Goal: Find specific page/section: Find specific page/section

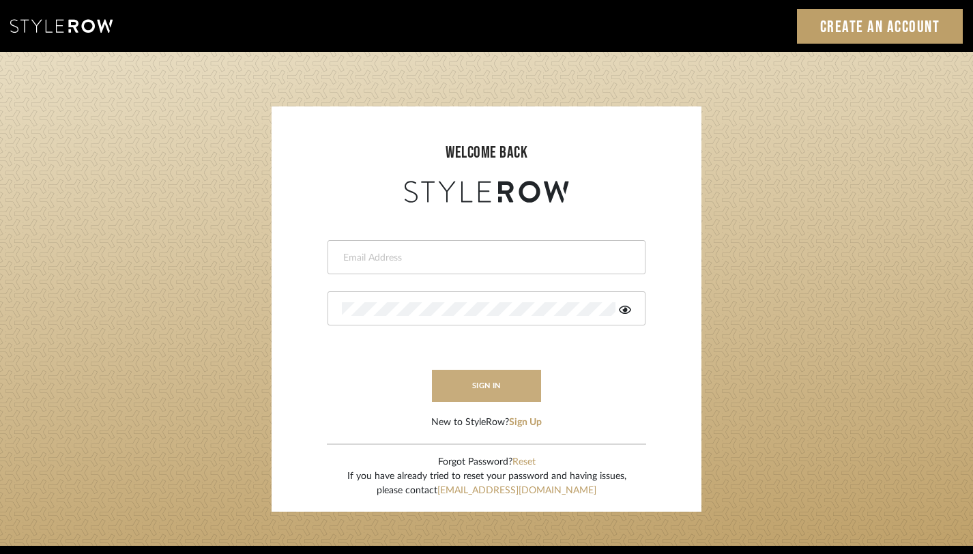
type input "[EMAIL_ADDRESS][DOMAIN_NAME]"
click at [514, 384] on button "sign in" at bounding box center [486, 386] width 109 height 32
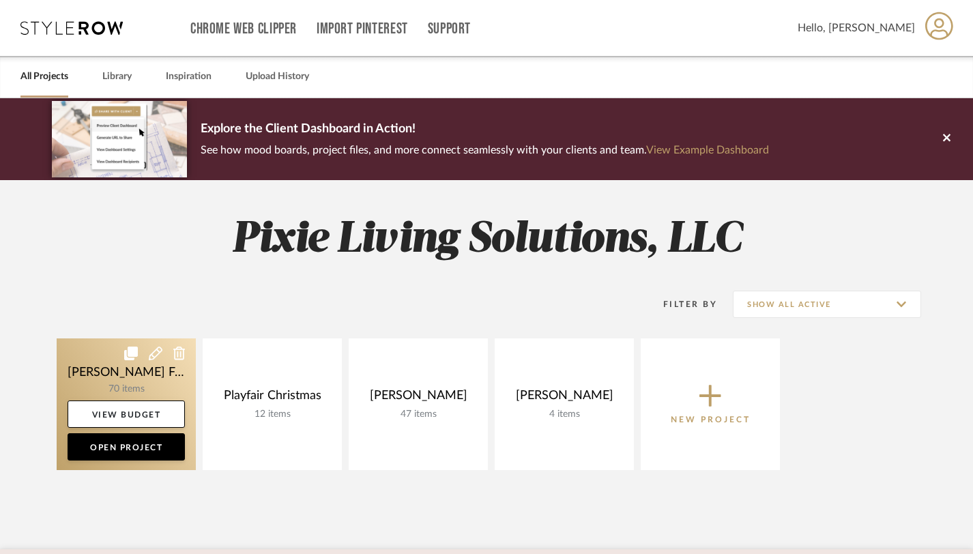
click at [156, 388] on link at bounding box center [126, 404] width 139 height 132
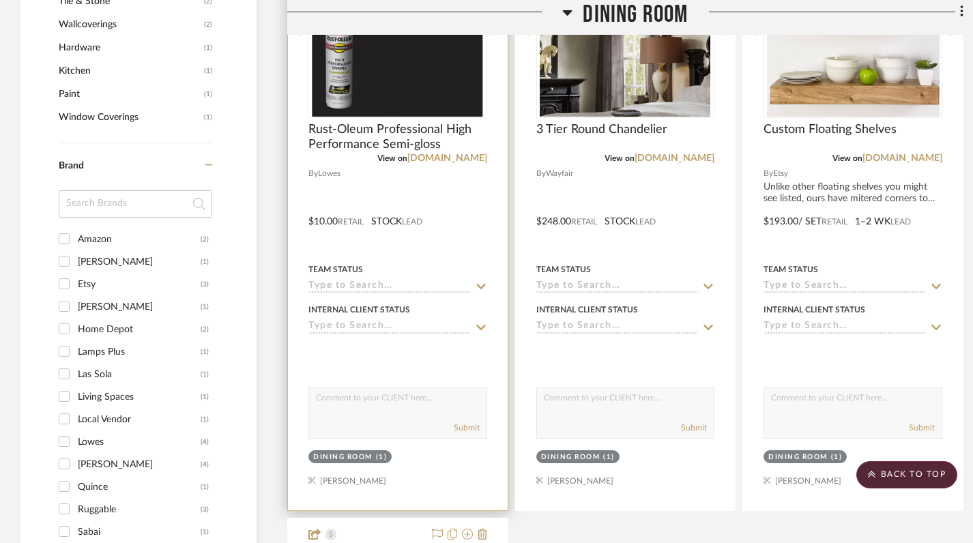
scroll to position [1113, 0]
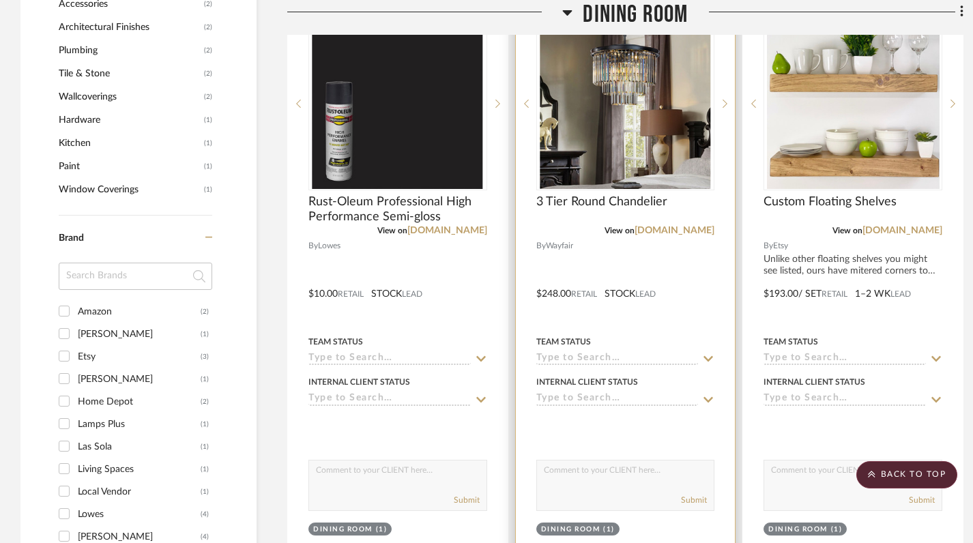
click at [639, 119] on img "0" at bounding box center [625, 103] width 171 height 171
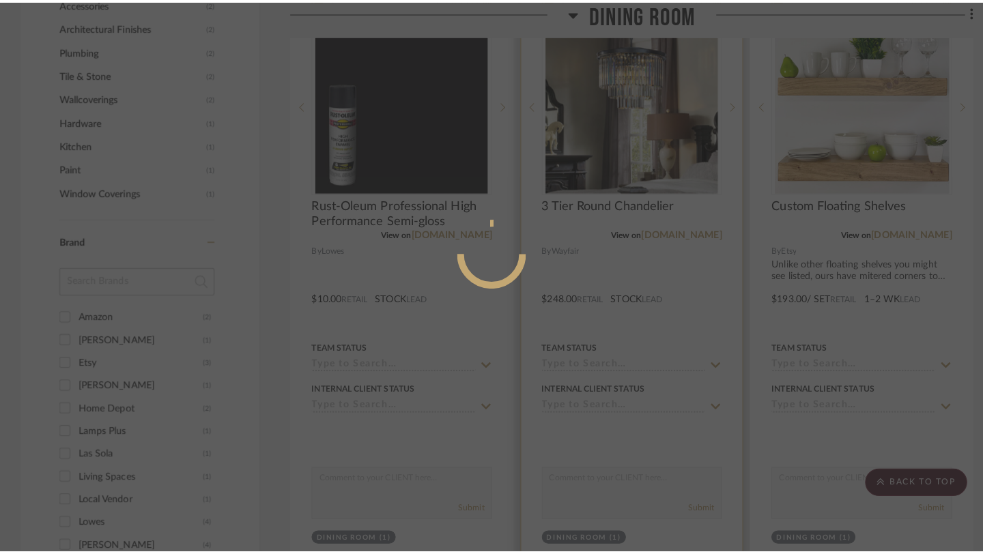
scroll to position [0, 0]
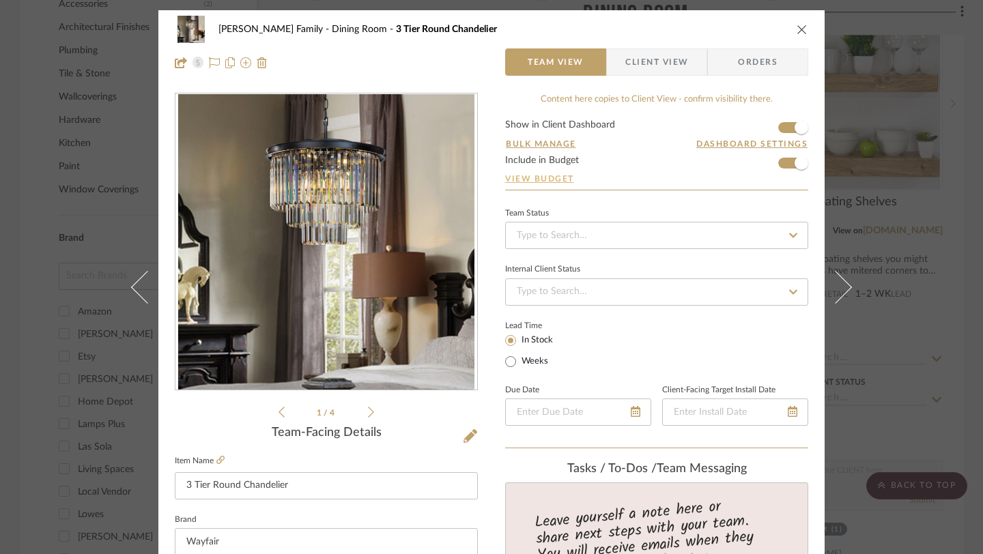
click at [556, 178] on link "View Budget" at bounding box center [656, 178] width 303 height 11
